Goal: Navigation & Orientation: Find specific page/section

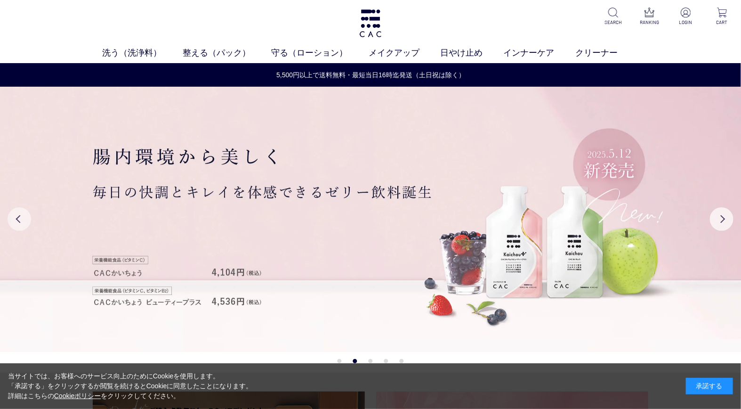
click at [14, 218] on button "Previous" at bounding box center [20, 219] width 24 height 24
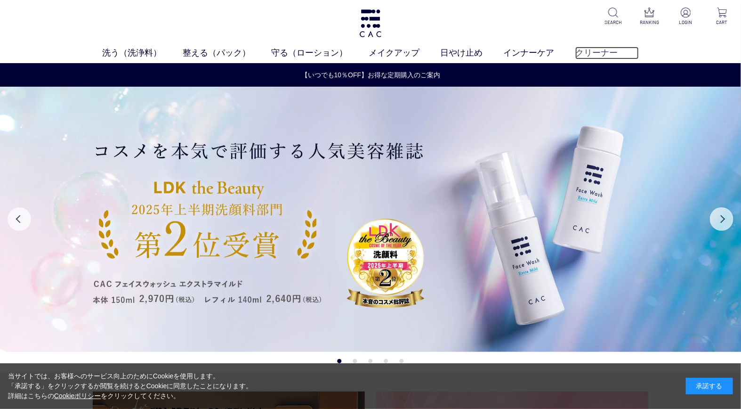
click at [579, 52] on link "クリーナー" at bounding box center [606, 53] width 63 height 13
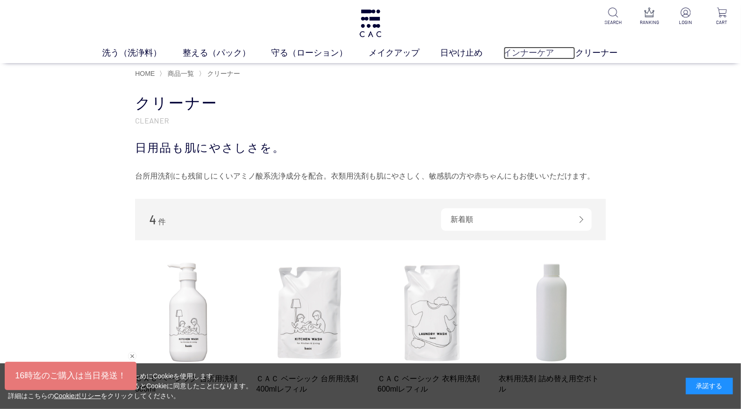
click at [534, 51] on link "インナーケア" at bounding box center [540, 53] width 72 height 13
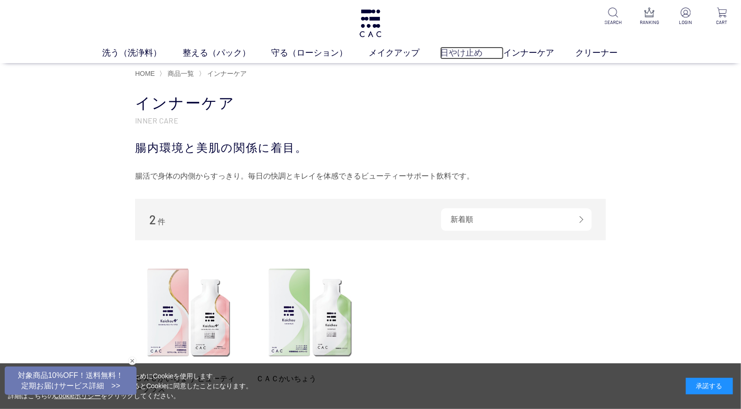
click at [458, 50] on link "日やけ止め" at bounding box center [471, 53] width 63 height 13
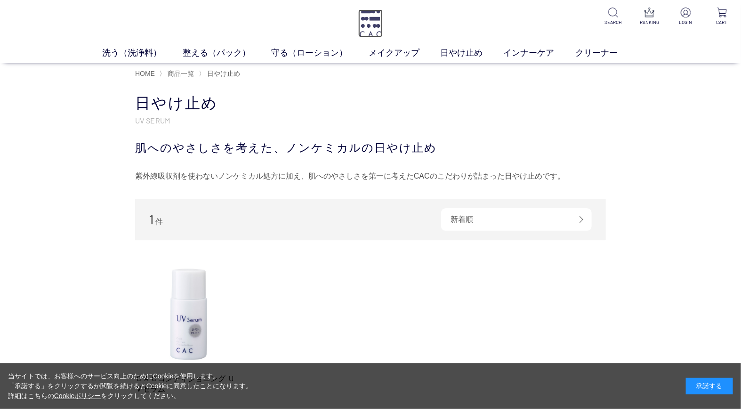
click at [363, 20] on img at bounding box center [370, 23] width 24 height 28
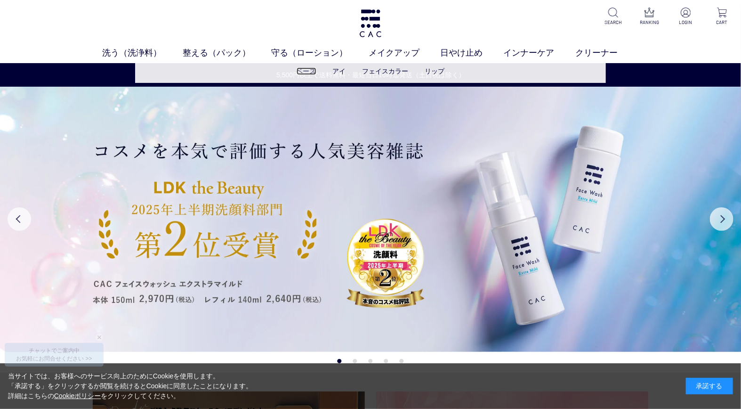
click at [301, 71] on link "ベース" at bounding box center [307, 71] width 20 height 8
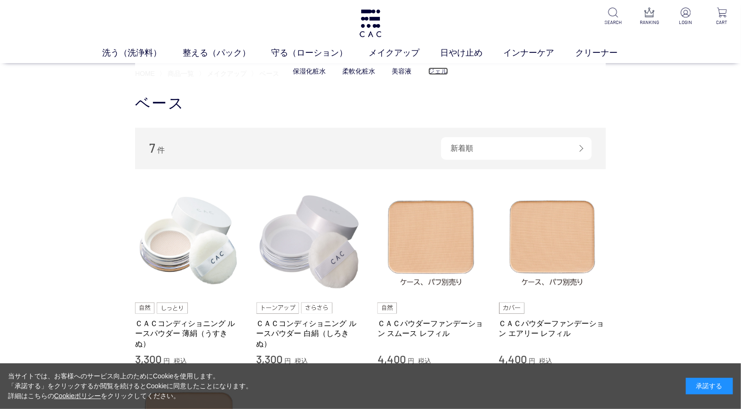
click at [432, 73] on link "ジェル" at bounding box center [438, 71] width 20 height 8
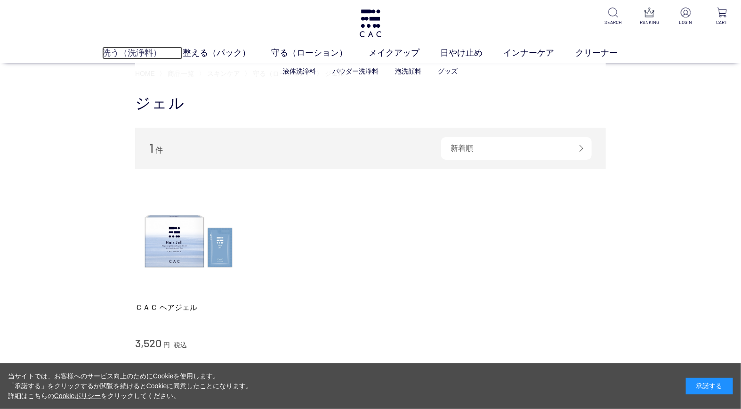
click at [139, 53] on link "洗う（洗浄料）" at bounding box center [142, 53] width 80 height 13
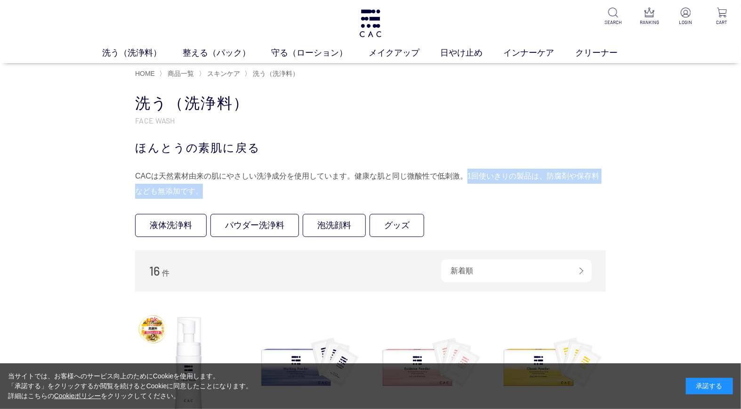
drag, startPoint x: 467, startPoint y: 175, endPoint x: 600, endPoint y: 187, distance: 133.9
click at [600, 187] on div "CACは天然素材由来の肌にやさしい洗浄成分を使用しています。健康な肌と同じ微酸性で低刺激。1回使いきりの製品は、防腐剤や保存料なども無添加です。" at bounding box center [370, 184] width 471 height 30
